Goal: Information Seeking & Learning: Check status

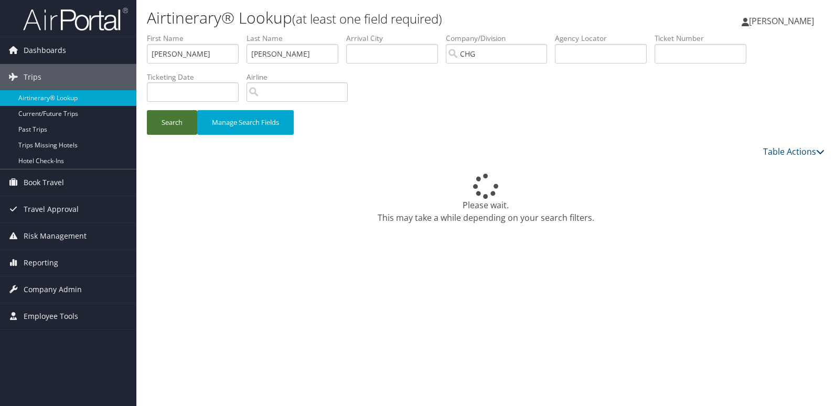
click at [183, 131] on button "Search" at bounding box center [172, 122] width 50 height 25
click at [181, 131] on button "Search" at bounding box center [172, 122] width 50 height 25
click at [172, 110] on button "Search" at bounding box center [172, 122] width 50 height 25
click at [173, 118] on button "Search" at bounding box center [172, 122] width 50 height 25
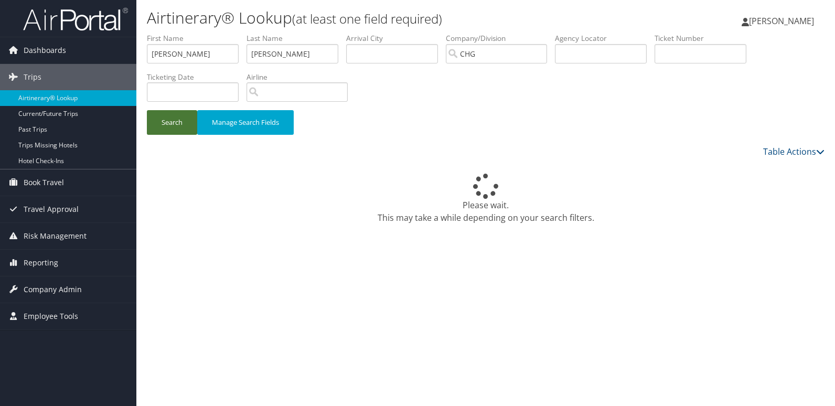
click at [176, 120] on button "Search" at bounding box center [172, 122] width 50 height 25
click at [177, 120] on button "Search" at bounding box center [172, 122] width 50 height 25
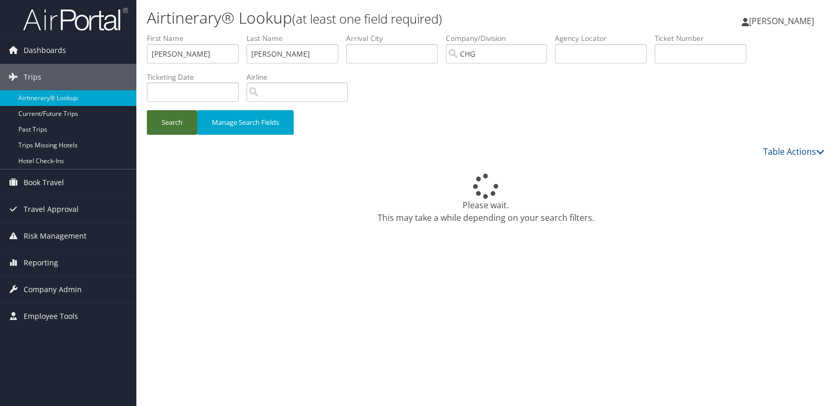
click at [184, 126] on button "Search" at bounding box center [172, 122] width 50 height 25
click at [183, 126] on button "Search" at bounding box center [172, 122] width 50 height 25
click at [171, 132] on button "Search" at bounding box center [172, 122] width 50 height 25
click at [801, 154] on link "Table Actions" at bounding box center [793, 152] width 61 height 12
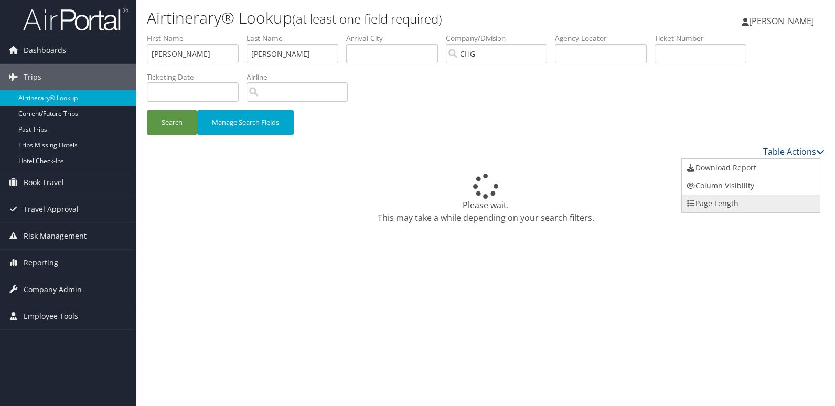
click at [714, 204] on link "Page Length" at bounding box center [751, 204] width 138 height 18
click at [708, 203] on link "50" at bounding box center [751, 205] width 138 height 18
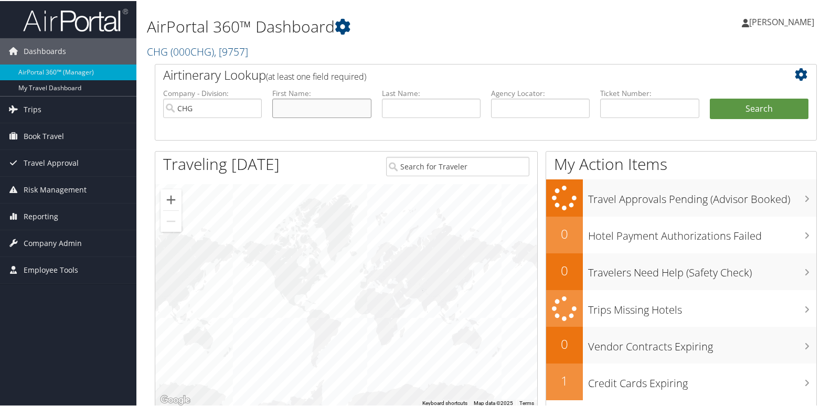
click at [320, 109] on input "text" at bounding box center [321, 107] width 99 height 19
paste input "Mccann, Steven"
drag, startPoint x: 310, startPoint y: 113, endPoint x: 297, endPoint y: 118, distance: 13.4
click at [297, 118] on li "First Name: Mccann, Steven" at bounding box center [321, 111] width 109 height 49
click at [312, 114] on input "Mccann, Steven" at bounding box center [321, 107] width 99 height 19
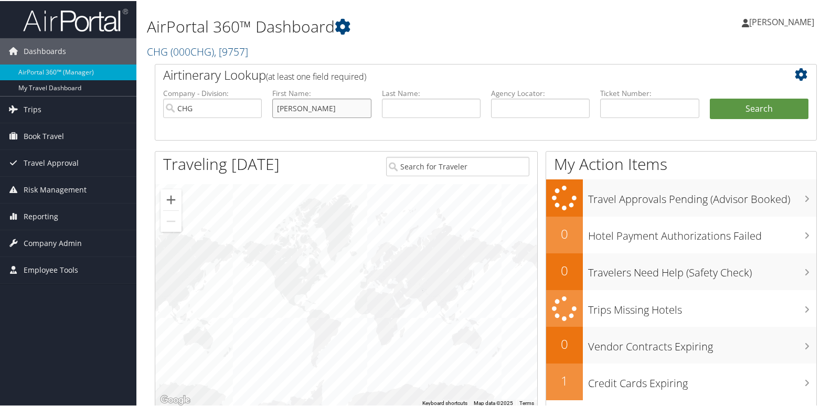
drag, startPoint x: 310, startPoint y: 112, endPoint x: 275, endPoint y: 112, distance: 34.1
click at [275, 112] on input "Mccann, Steven" at bounding box center [321, 107] width 99 height 19
click at [308, 110] on input "Mccann, Steven" at bounding box center [321, 107] width 99 height 19
drag, startPoint x: 306, startPoint y: 108, endPoint x: 276, endPoint y: 105, distance: 30.5
click at [276, 105] on input "Mccann, Steven" at bounding box center [321, 107] width 99 height 19
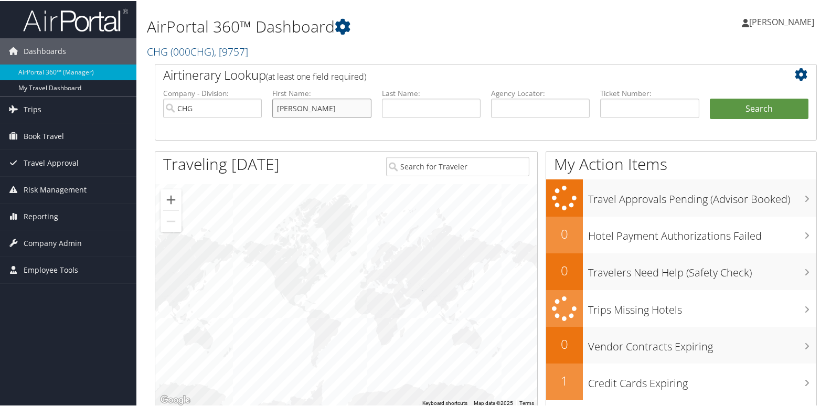
type input "Steven"
click at [406, 114] on input "text" at bounding box center [431, 107] width 99 height 19
paste input "Mccann,"
type input "Mccann"
click at [741, 107] on button "Search" at bounding box center [759, 108] width 99 height 21
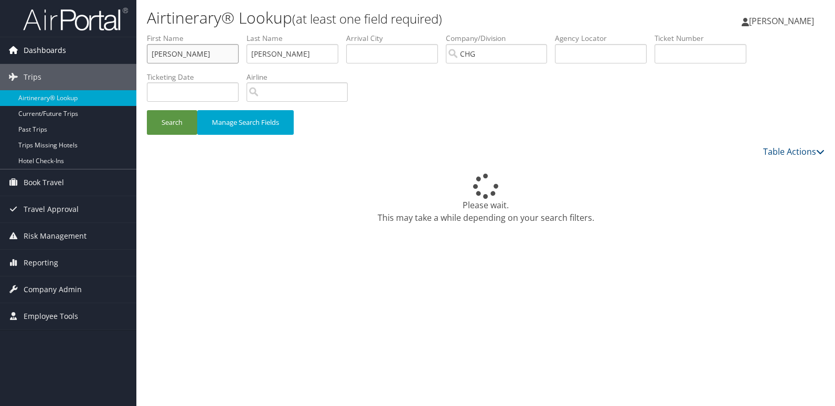
drag, startPoint x: 215, startPoint y: 59, endPoint x: 97, endPoint y: 46, distance: 119.3
click at [86, 43] on div "Dashboards AirPortal 360™ (Manager) My Travel Dashboard Trips Airtinerary® Look…" at bounding box center [417, 203] width 835 height 406
paste input "Ali, Mir"
drag, startPoint x: 166, startPoint y: 59, endPoint x: 69, endPoint y: 59, distance: 96.5
click at [69, 59] on div "Dashboards AirPortal 360™ (Manager) My Travel Dashboard Trips Airtinerary® Look…" at bounding box center [417, 203] width 835 height 406
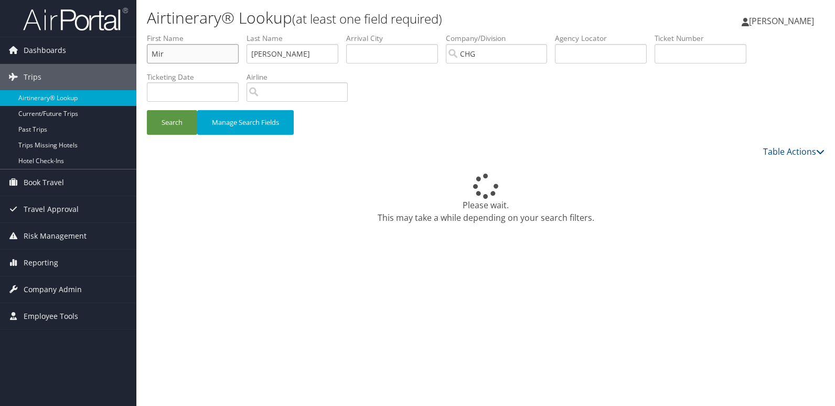
type input "Mir"
drag, startPoint x: 304, startPoint y: 50, endPoint x: 213, endPoint y: 44, distance: 90.9
click at [213, 33] on ul "First Name Mir Last Name Mccann Departure City Arrival City Company/Division CH…" at bounding box center [486, 33] width 678 height 0
paste input "Ali,"
type input "Ali"
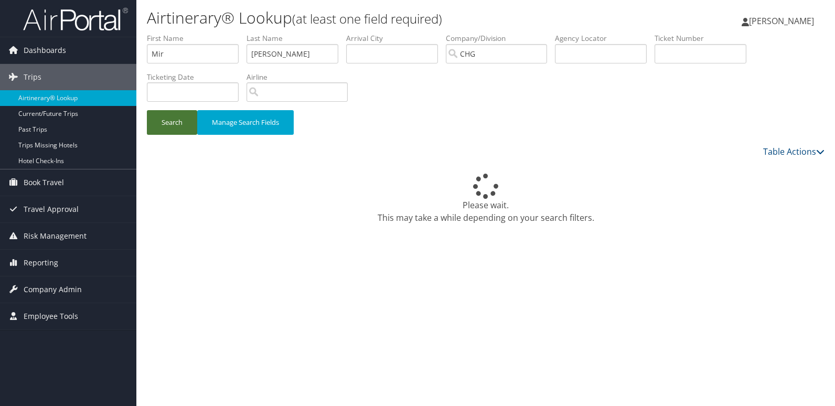
click at [197, 115] on button "Search" at bounding box center [172, 122] width 50 height 25
click at [174, 118] on button "Search" at bounding box center [172, 122] width 50 height 25
click at [191, 109] on li "Ticketing Date" at bounding box center [197, 91] width 100 height 38
drag, startPoint x: 180, startPoint y: 118, endPoint x: 375, endPoint y: 16, distance: 220.1
click at [182, 118] on button "Search" at bounding box center [172, 122] width 50 height 25
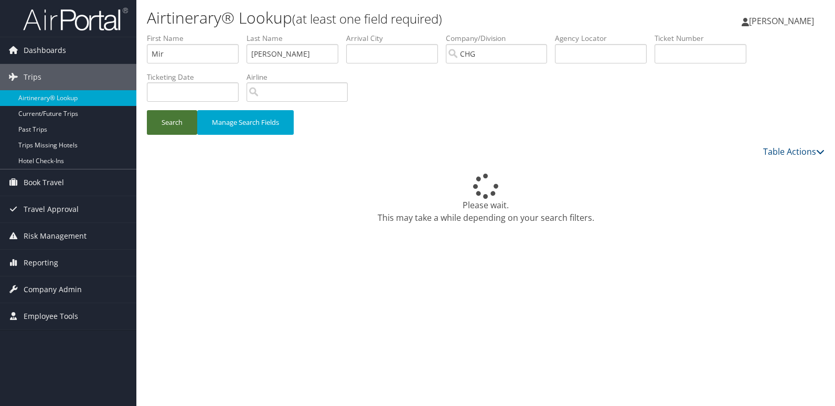
click at [168, 129] on button "Search" at bounding box center [172, 122] width 50 height 25
click at [166, 129] on button "Search" at bounding box center [172, 122] width 50 height 25
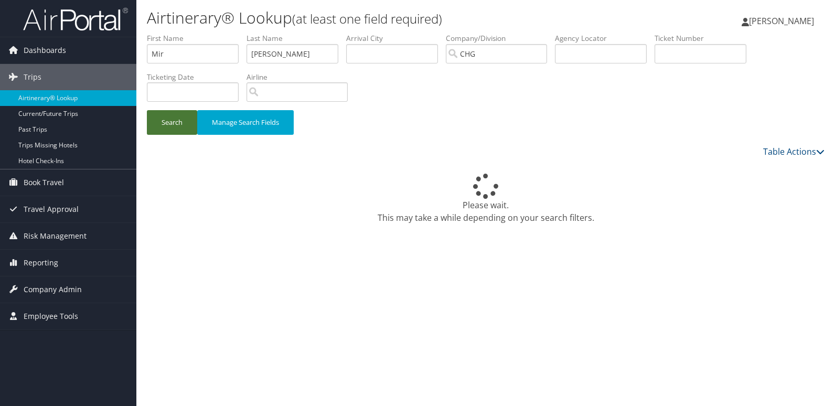
click at [166, 129] on button "Search" at bounding box center [172, 122] width 50 height 25
click at [166, 127] on button "Search" at bounding box center [172, 122] width 50 height 25
click at [166, 126] on button "Search" at bounding box center [172, 122] width 50 height 25
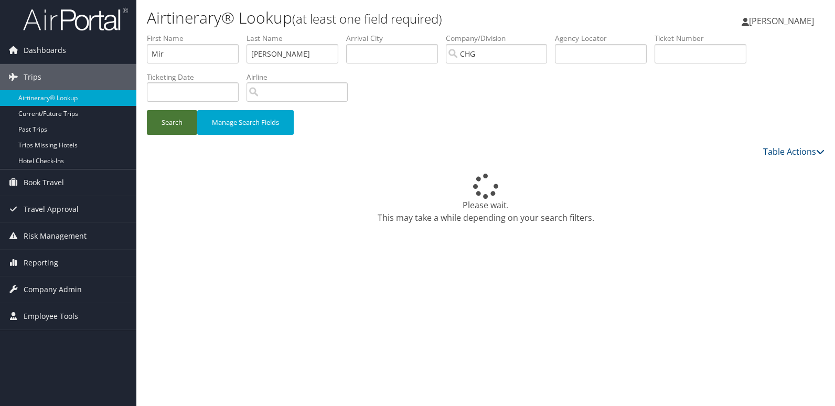
click at [166, 126] on button "Search" at bounding box center [172, 122] width 50 height 25
click at [167, 126] on button "Search" at bounding box center [172, 122] width 50 height 25
click at [170, 132] on button "Search" at bounding box center [172, 122] width 50 height 25
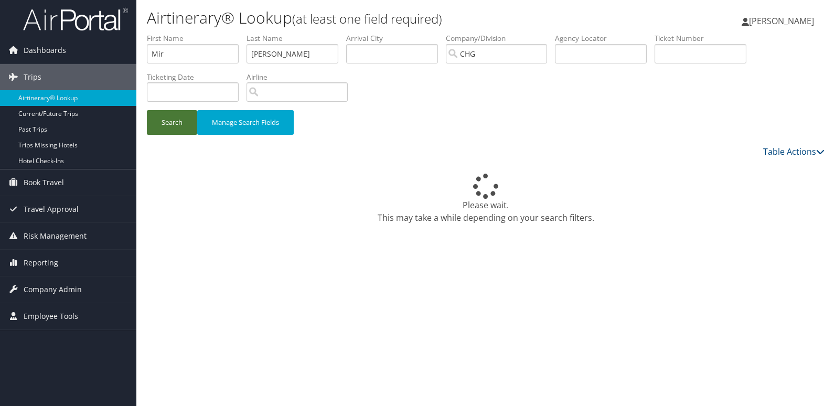
click at [162, 123] on button "Search" at bounding box center [172, 122] width 50 height 25
click at [161, 147] on div "Table Actions" at bounding box center [486, 151] width 694 height 13
click at [172, 129] on button "Search" at bounding box center [172, 122] width 50 height 25
click at [776, 154] on div "Table Actions Please wait. This may take a while depending on your search filte…" at bounding box center [486, 177] width 678 height 65
click at [776, 154] on link "Table Actions" at bounding box center [793, 152] width 61 height 12
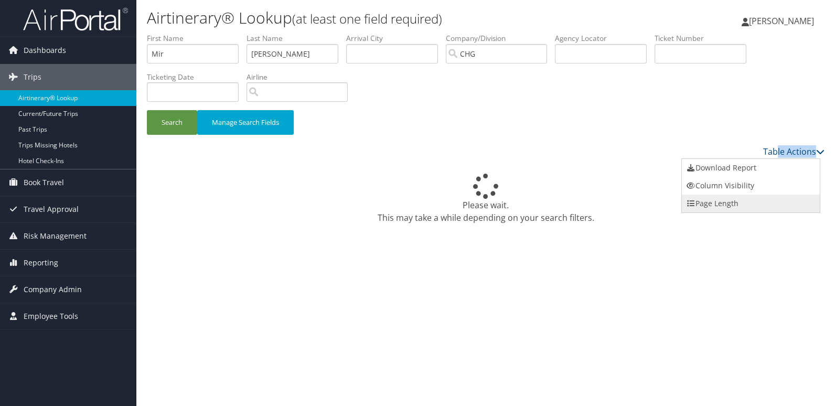
click at [718, 195] on link "Page Length" at bounding box center [751, 204] width 138 height 18
click at [702, 215] on link "100" at bounding box center [751, 223] width 138 height 18
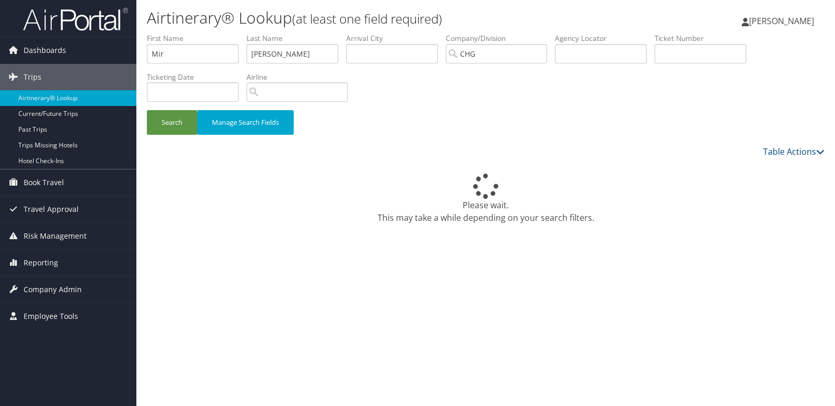
click at [709, 205] on div "Please wait. This may take a while depending on your search filters." at bounding box center [486, 199] width 678 height 50
click at [767, 151] on link "Table Actions" at bounding box center [793, 152] width 61 height 12
click at [729, 203] on link "Page Length" at bounding box center [751, 204] width 138 height 18
click at [700, 205] on link "50" at bounding box center [751, 205] width 138 height 18
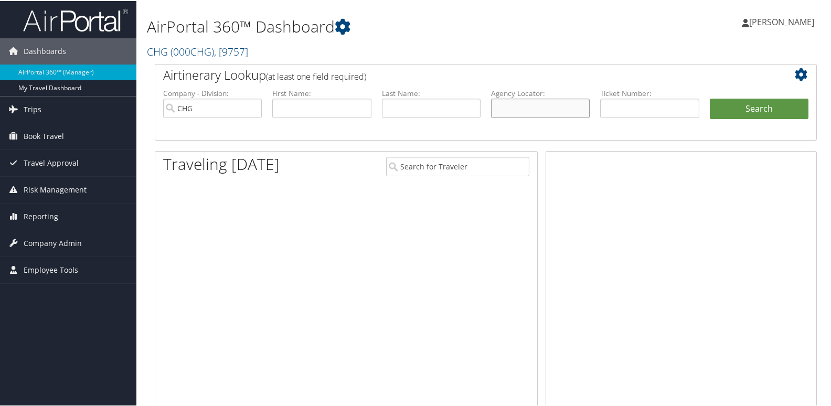
click at [530, 105] on input "text" at bounding box center [540, 107] width 99 height 19
paste input "APPWKO"
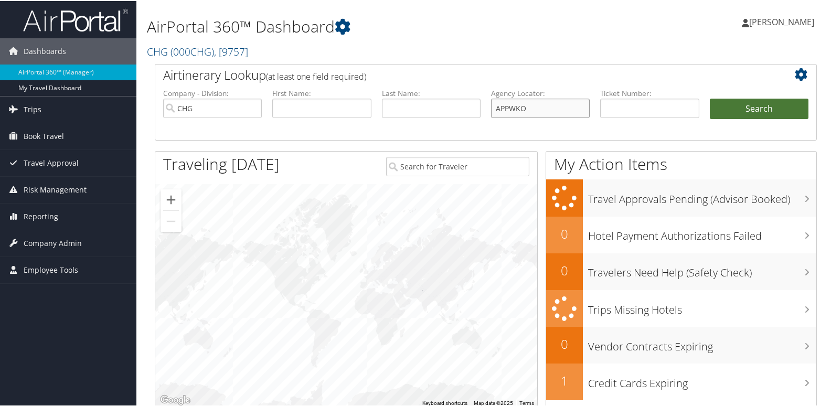
type input "APPWKO"
click at [720, 109] on button "Search" at bounding box center [759, 108] width 99 height 21
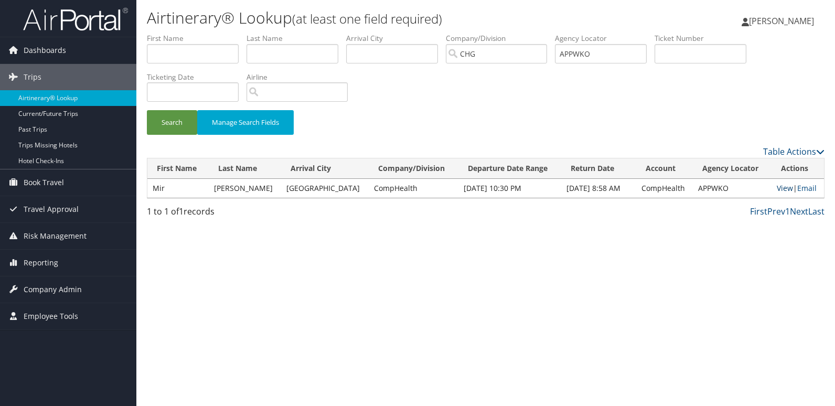
click at [780, 185] on link "View" at bounding box center [785, 188] width 16 height 10
drag, startPoint x: 543, startPoint y: 52, endPoint x: 512, endPoint y: 49, distance: 31.6
click at [512, 33] on ul "First Name Last Name Departure City Arrival City Company/Division CHG Airport/C…" at bounding box center [486, 33] width 678 height 0
paste input "CZXCEI"
click at [585, 54] on input "CZXCEI" at bounding box center [601, 53] width 92 height 19
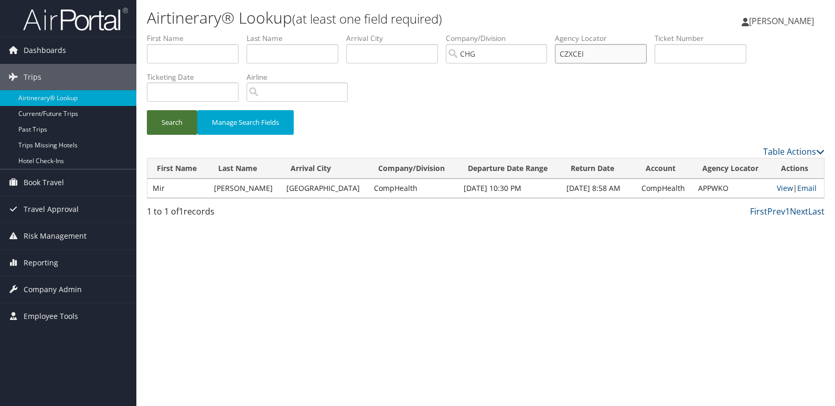
type input "CZXCEI"
click at [165, 124] on button "Search" at bounding box center [172, 122] width 50 height 25
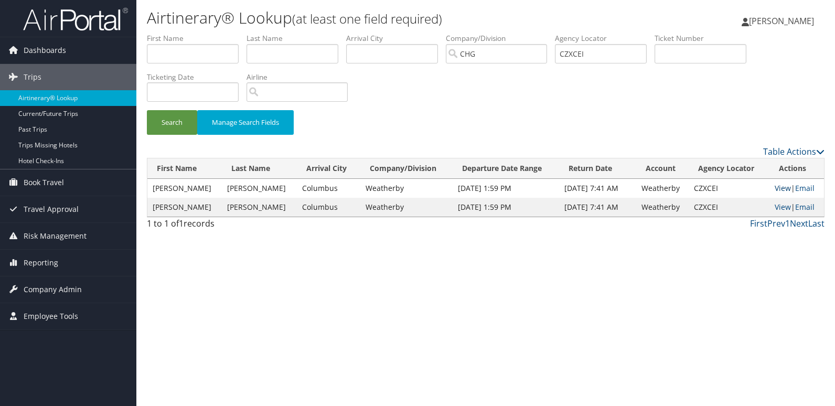
click at [775, 185] on link "View" at bounding box center [783, 188] width 16 height 10
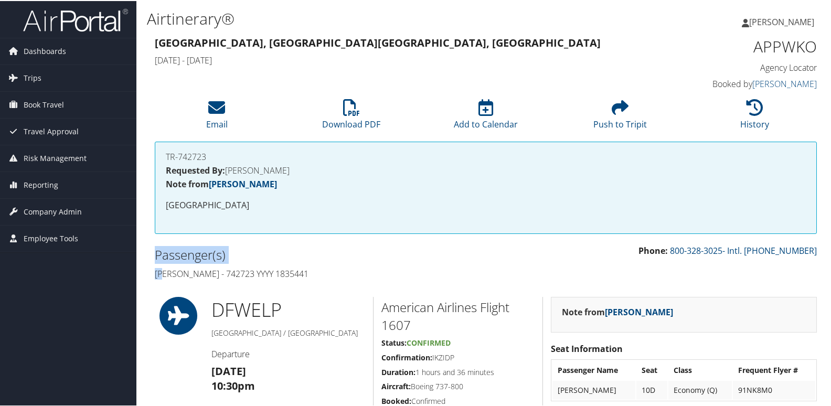
drag, startPoint x: 165, startPoint y: 267, endPoint x: 136, endPoint y: 256, distance: 31.1
drag, startPoint x: 136, startPoint y: 256, endPoint x: 159, endPoint y: 279, distance: 33.4
click at [159, 279] on div "Passenger(s) [PERSON_NAME] - 742723 YYYY 1835441" at bounding box center [316, 262] width 339 height 39
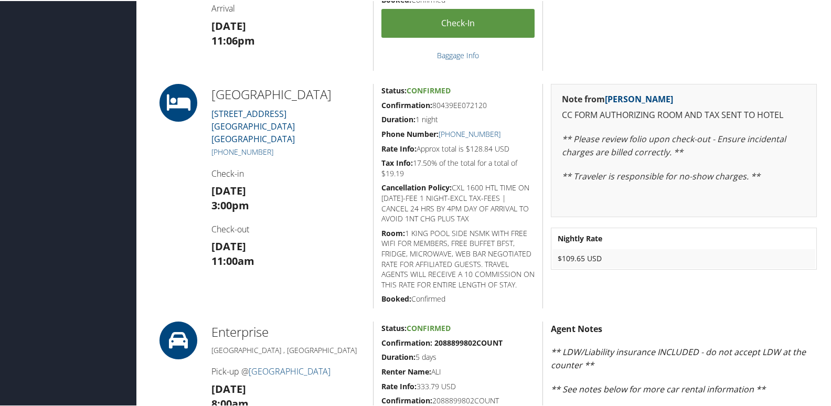
scroll to position [420, 0]
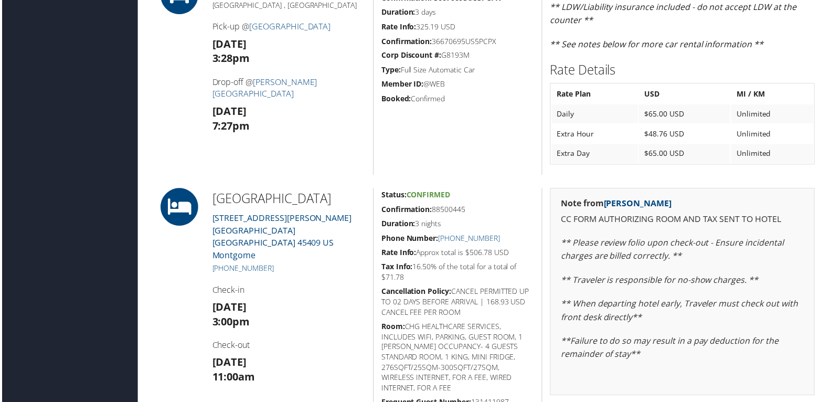
scroll to position [525, 0]
